Goal: Find contact information: Find contact information

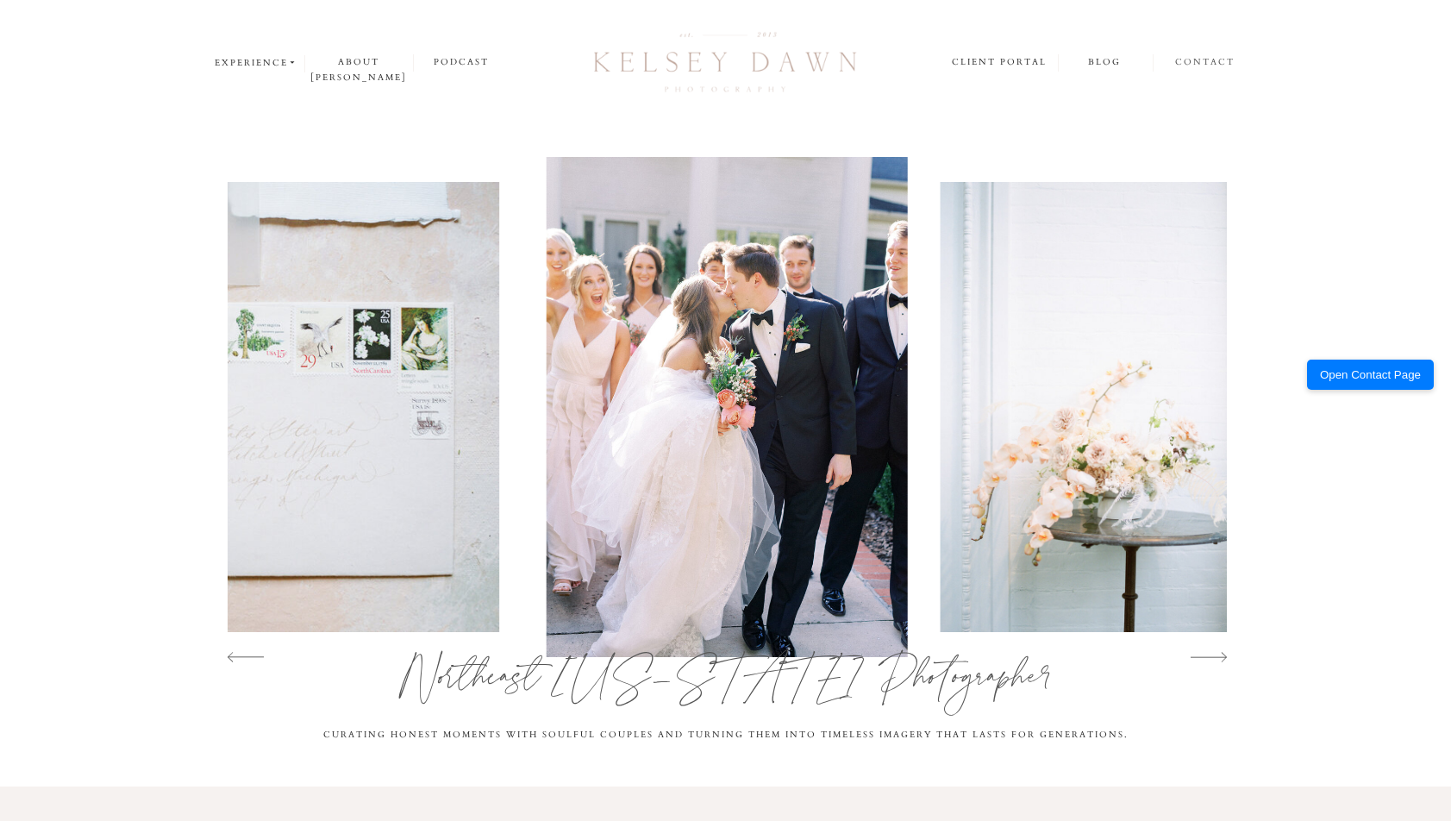
click at [1204, 59] on nav "contact" at bounding box center [1205, 62] width 60 height 17
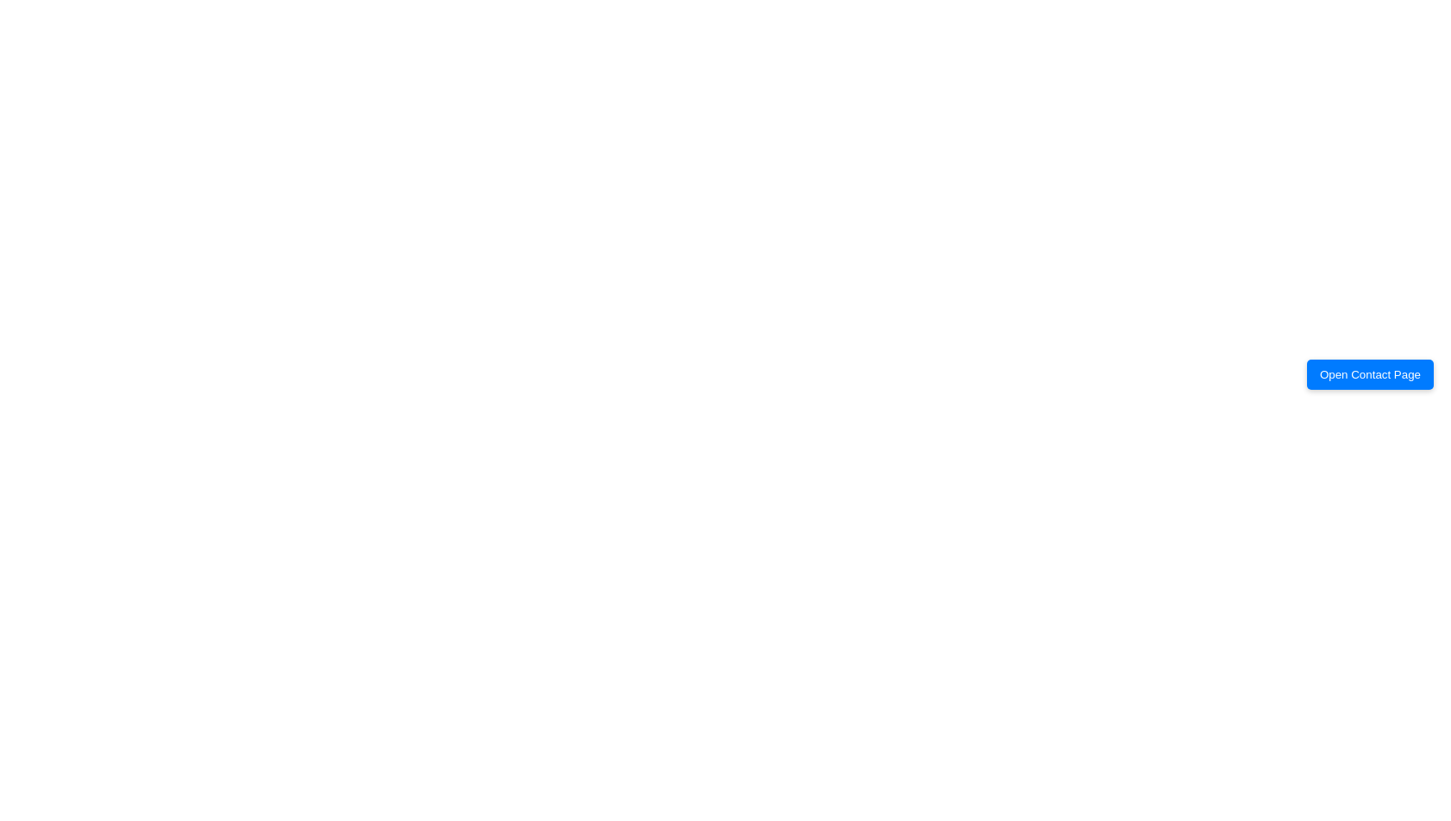
scroll to position [1300, 0]
